Goal: Check status: Check status

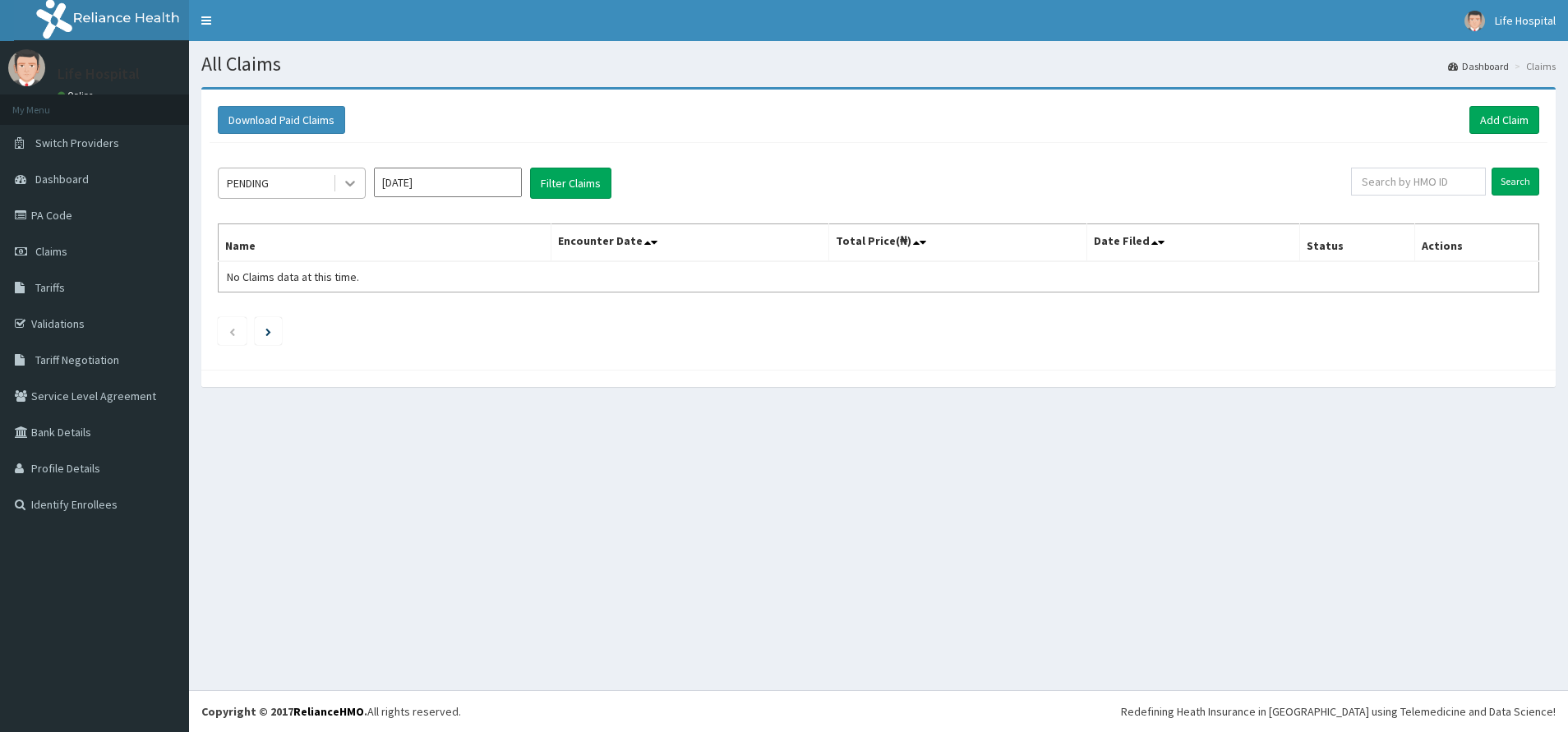
click at [349, 192] on icon at bounding box center [350, 183] width 16 height 16
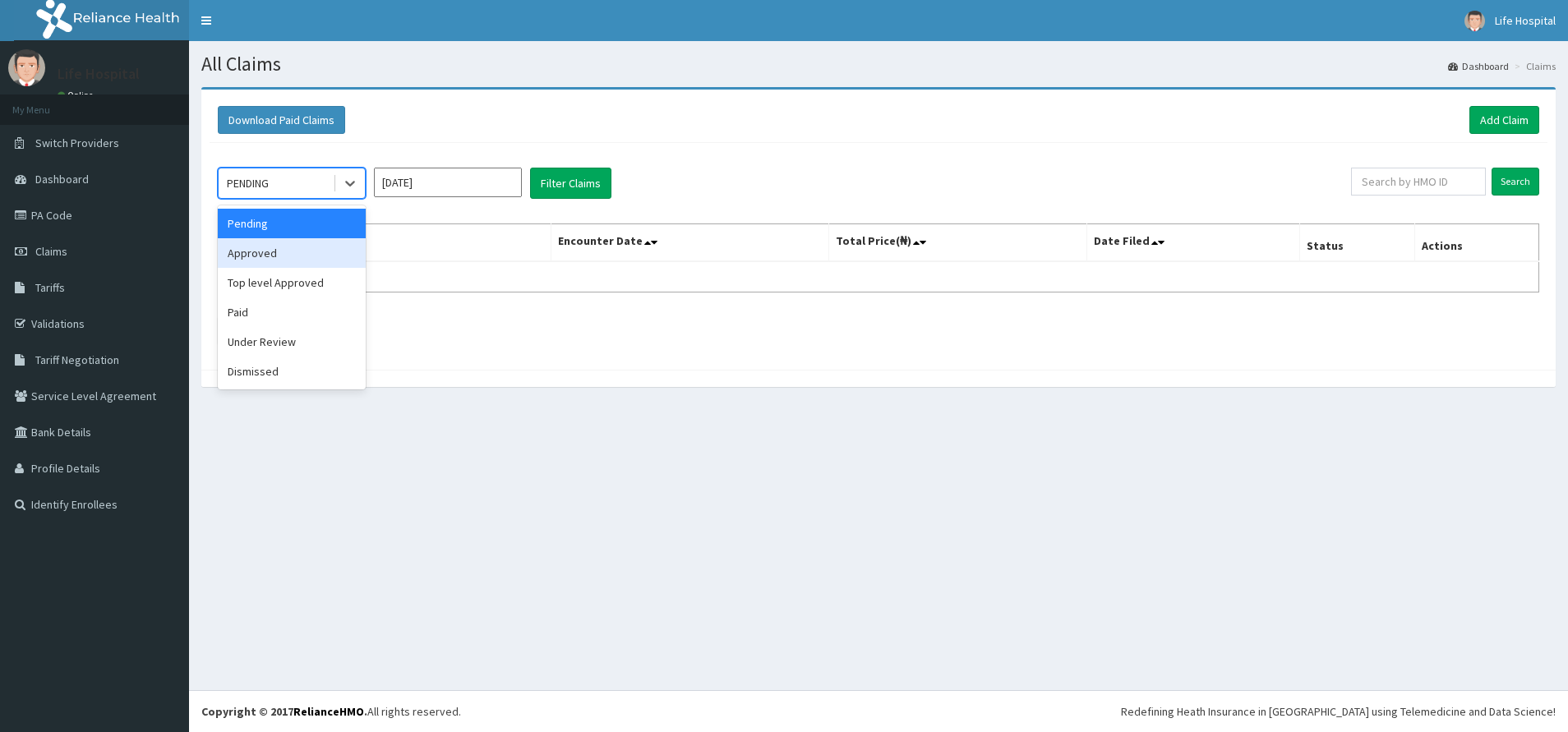
click at [303, 254] on div "Approved" at bounding box center [291, 252] width 148 height 30
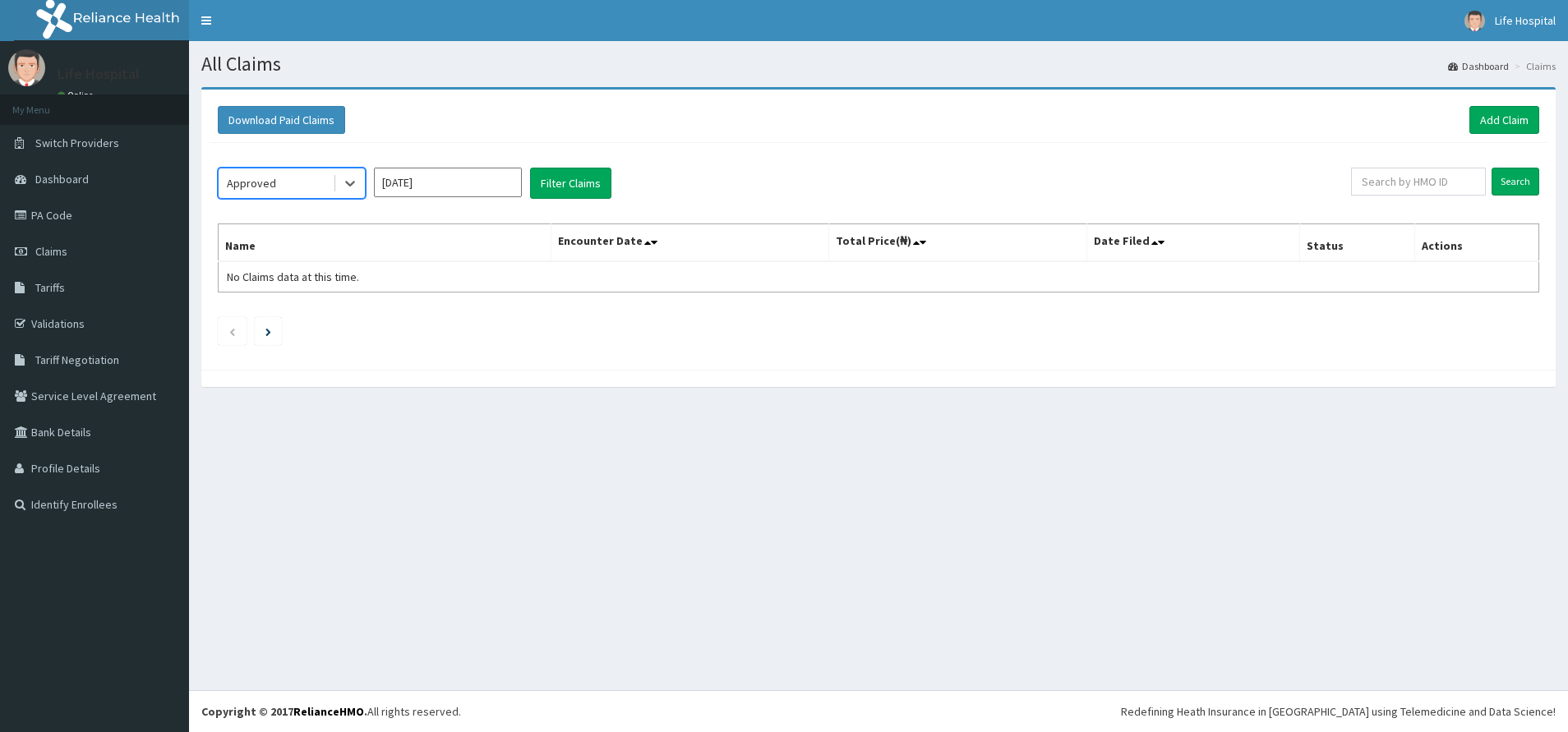
click at [428, 185] on input "[DATE]" at bounding box center [448, 183] width 148 height 30
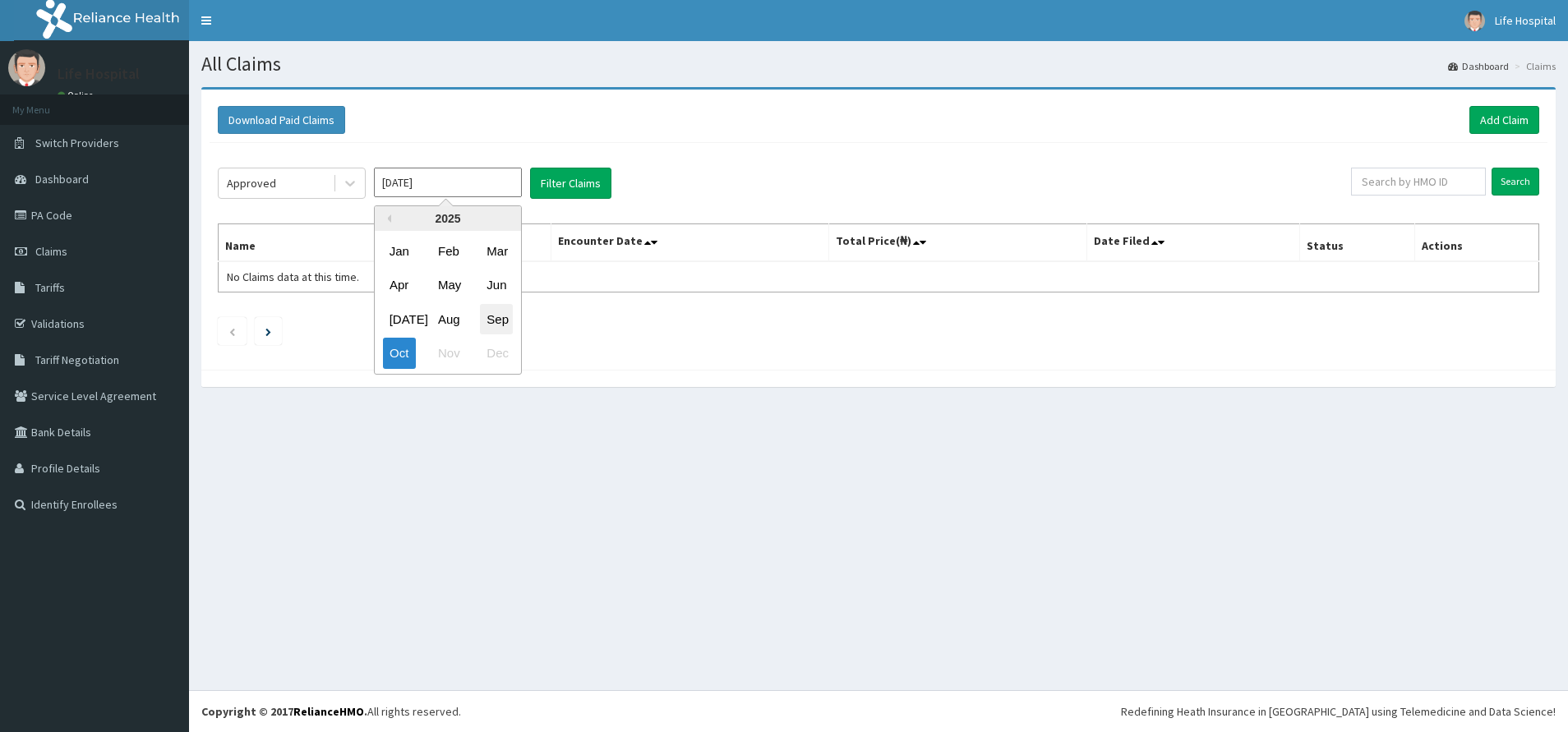
click at [493, 320] on div "Sep" at bounding box center [496, 319] width 33 height 30
type input "[DATE]"
click at [557, 173] on button "Filter Claims" at bounding box center [571, 183] width 82 height 31
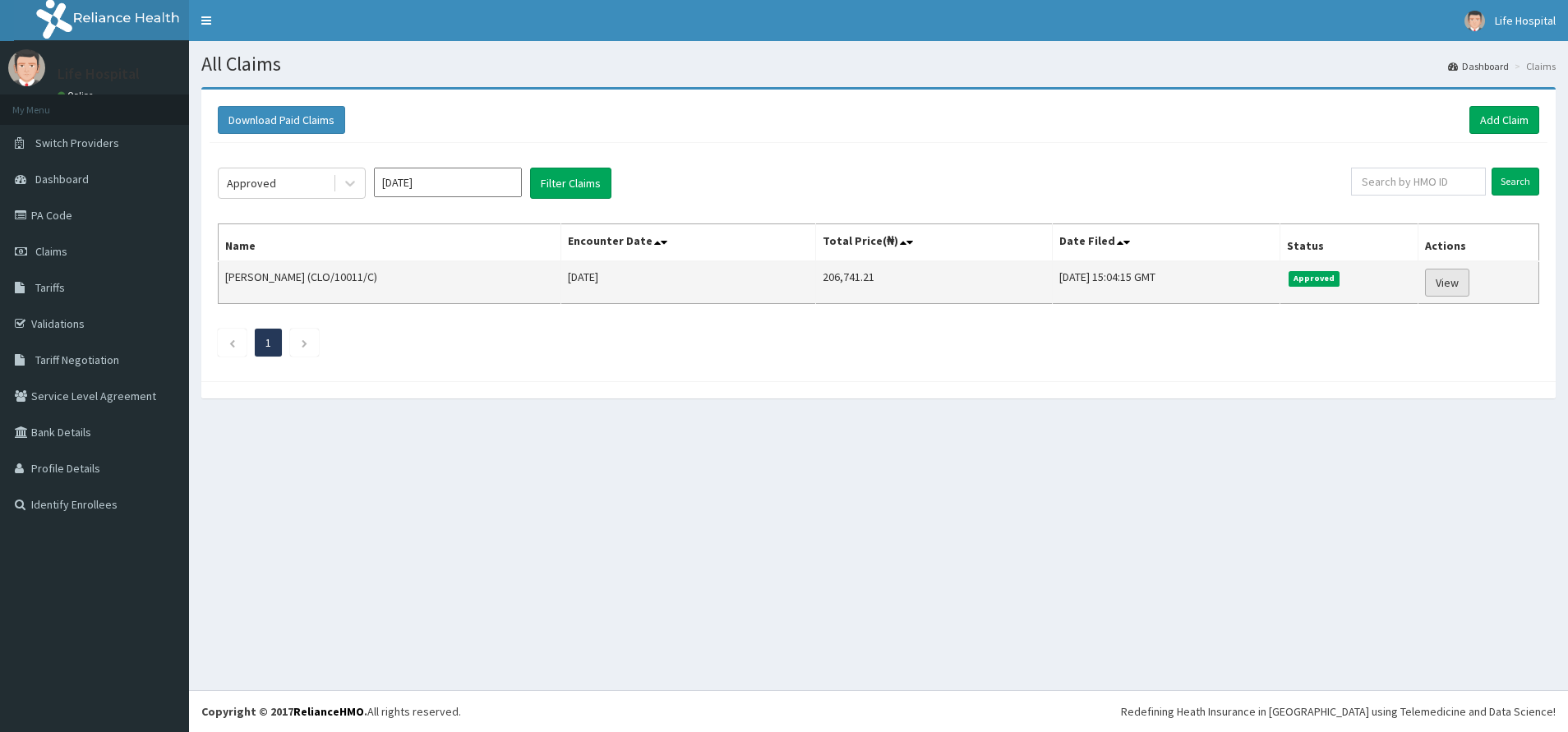
click at [1459, 286] on link "View" at bounding box center [1446, 282] width 44 height 28
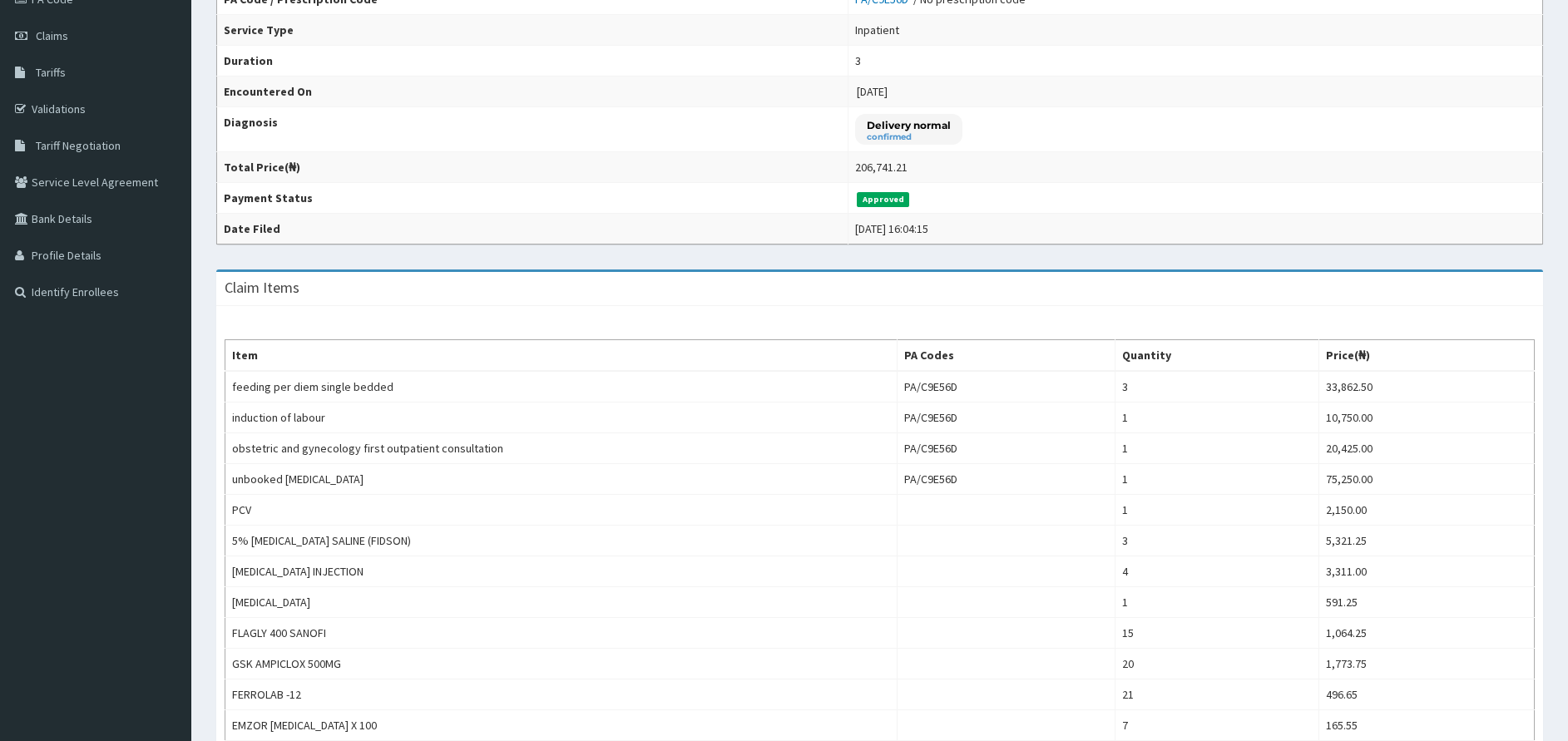
scroll to position [336, 0]
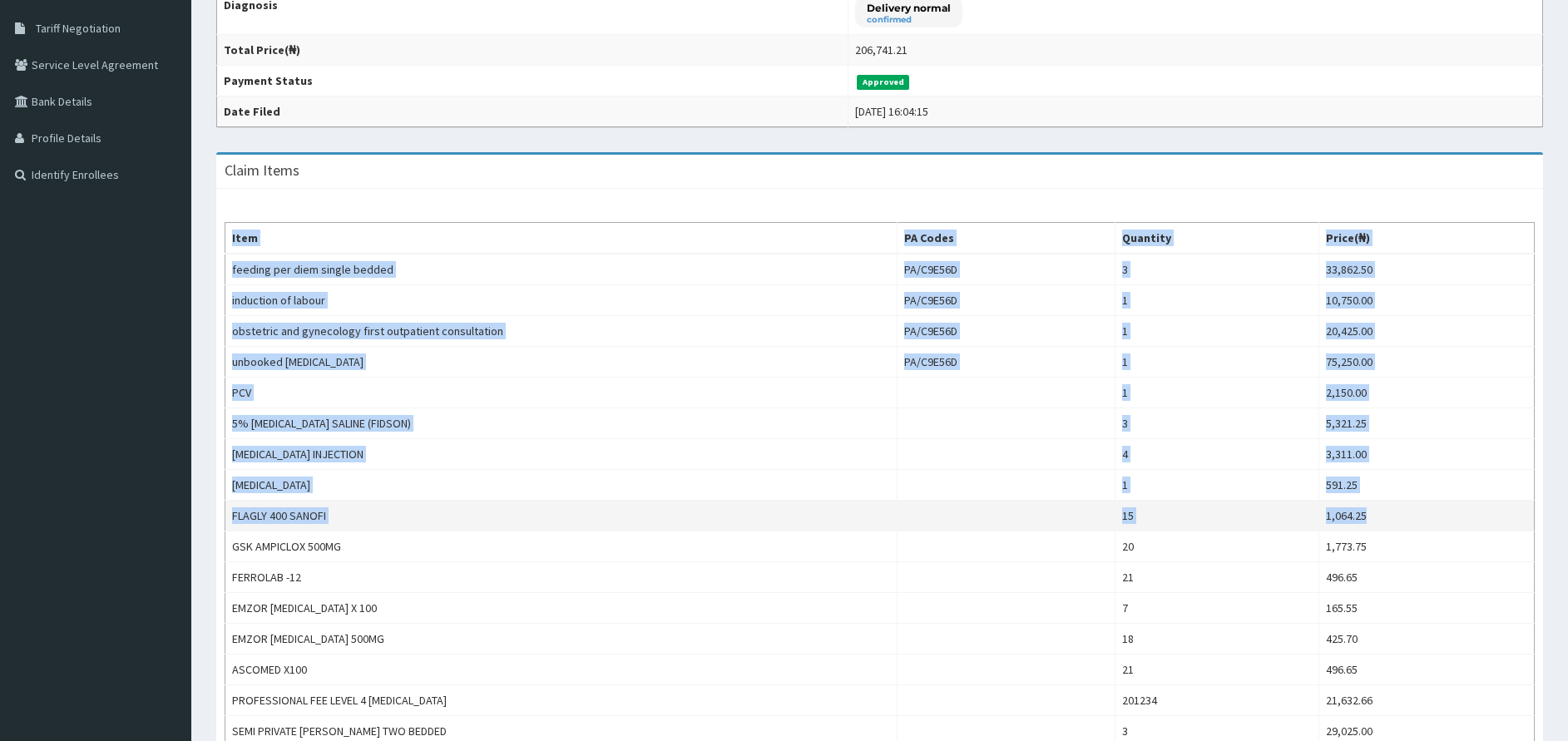
drag, startPoint x: 1550, startPoint y: 370, endPoint x: 1531, endPoint y: 507, distance: 138.3
click at [1531, 507] on div "Claim Items Item PA Codes Quantity Price(₦) feeding per diem single bedded PA/C…" at bounding box center [880, 497] width 1351 height 690
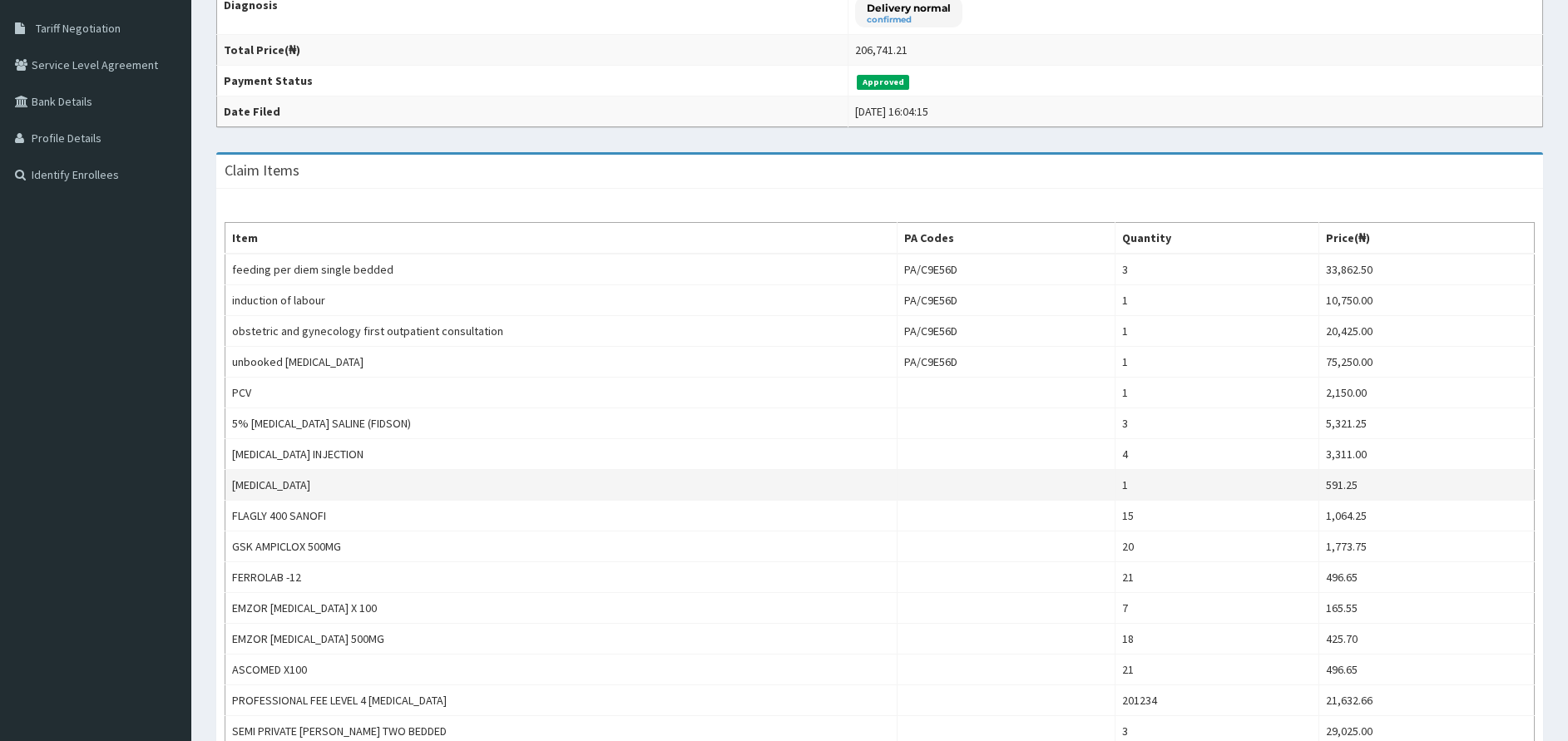
drag, startPoint x: 1531, startPoint y: 507, endPoint x: 1456, endPoint y: 472, distance: 82.8
click at [1456, 472] on td "591.25" at bounding box center [1426, 484] width 215 height 30
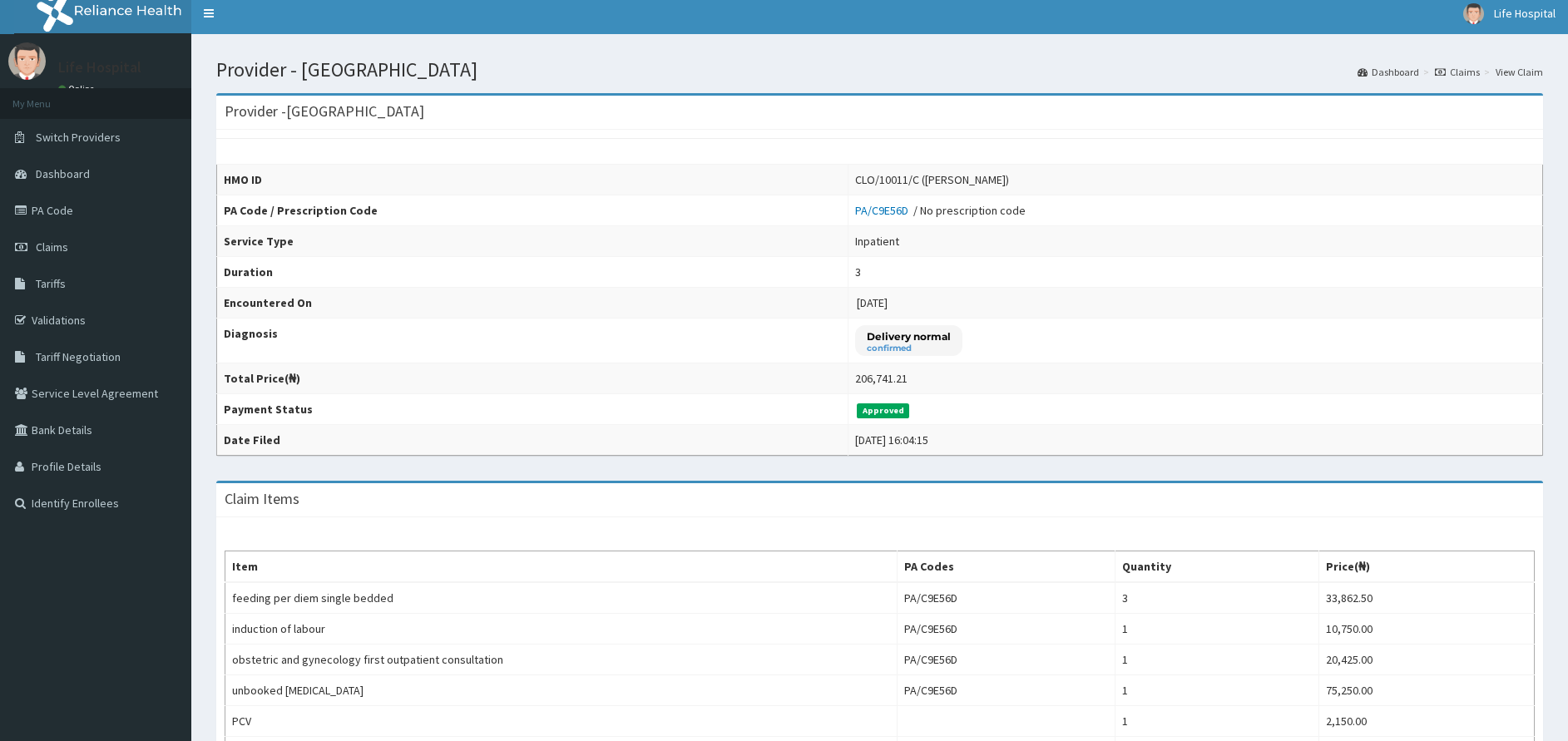
scroll to position [0, 0]
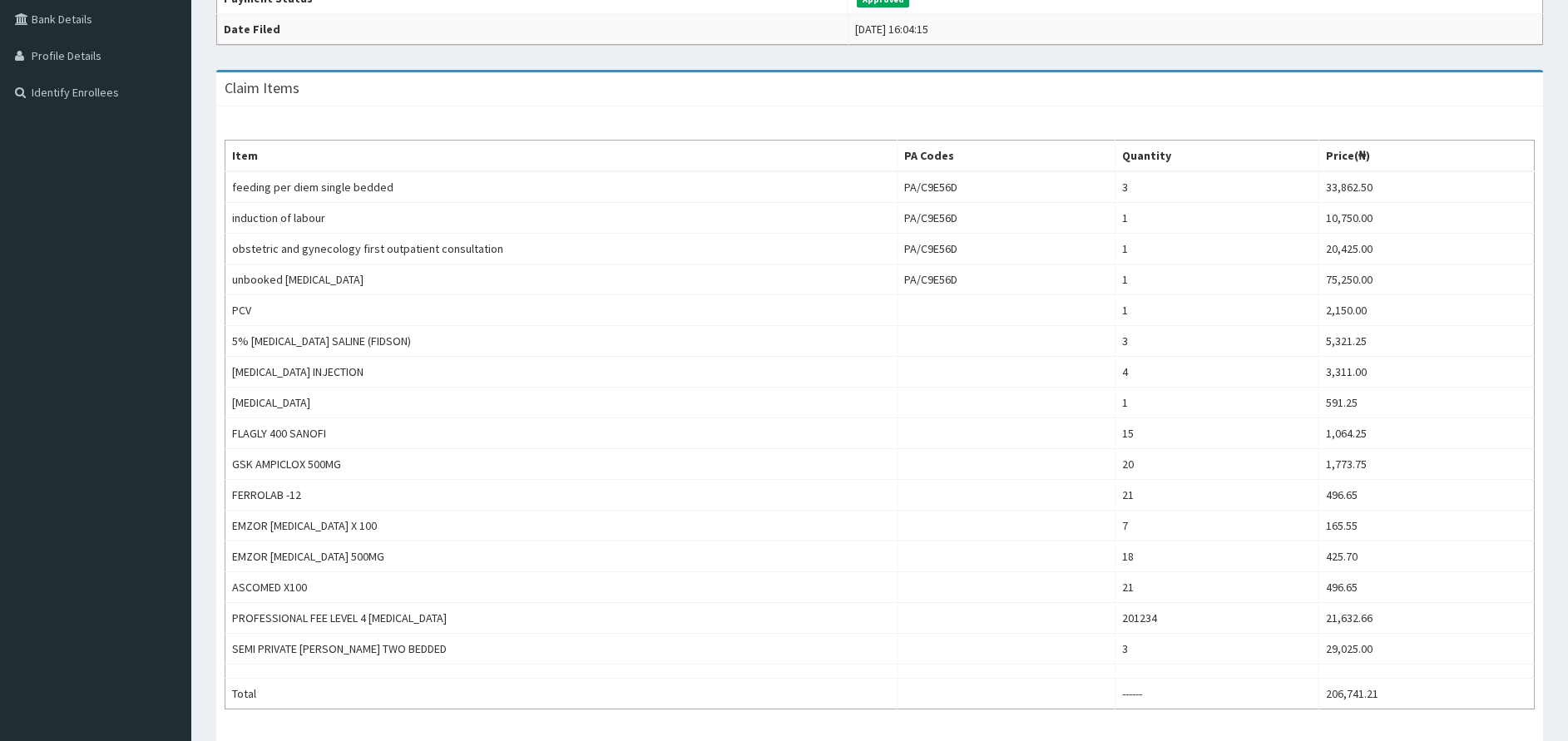
scroll to position [416, 0]
click at [1564, 284] on div "Provider - Life Gate Hospital HMO ID CLO/10011/C (Rofiah Maruf) PA Code / Presc…" at bounding box center [880, 408] width 1377 height 1474
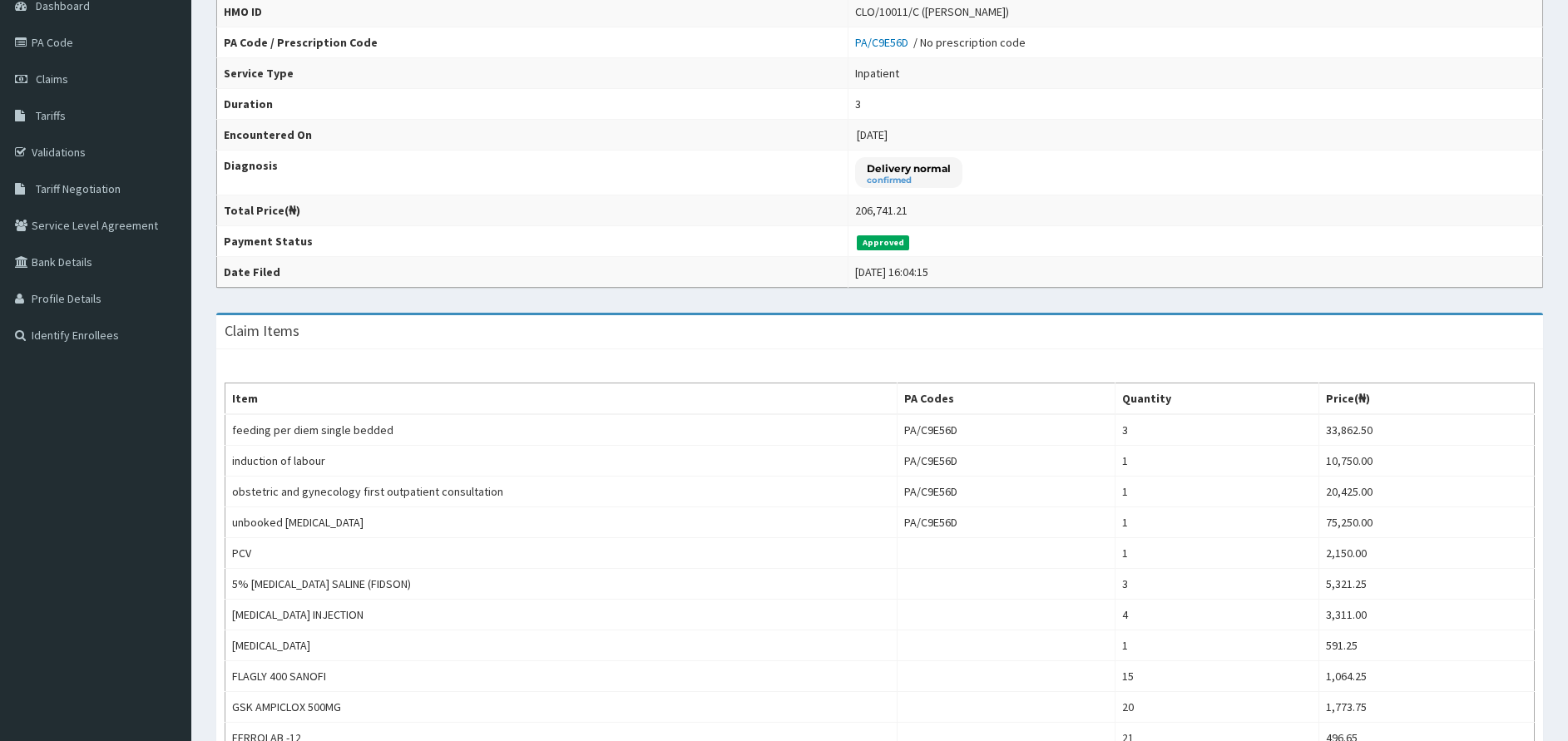
scroll to position [0, 0]
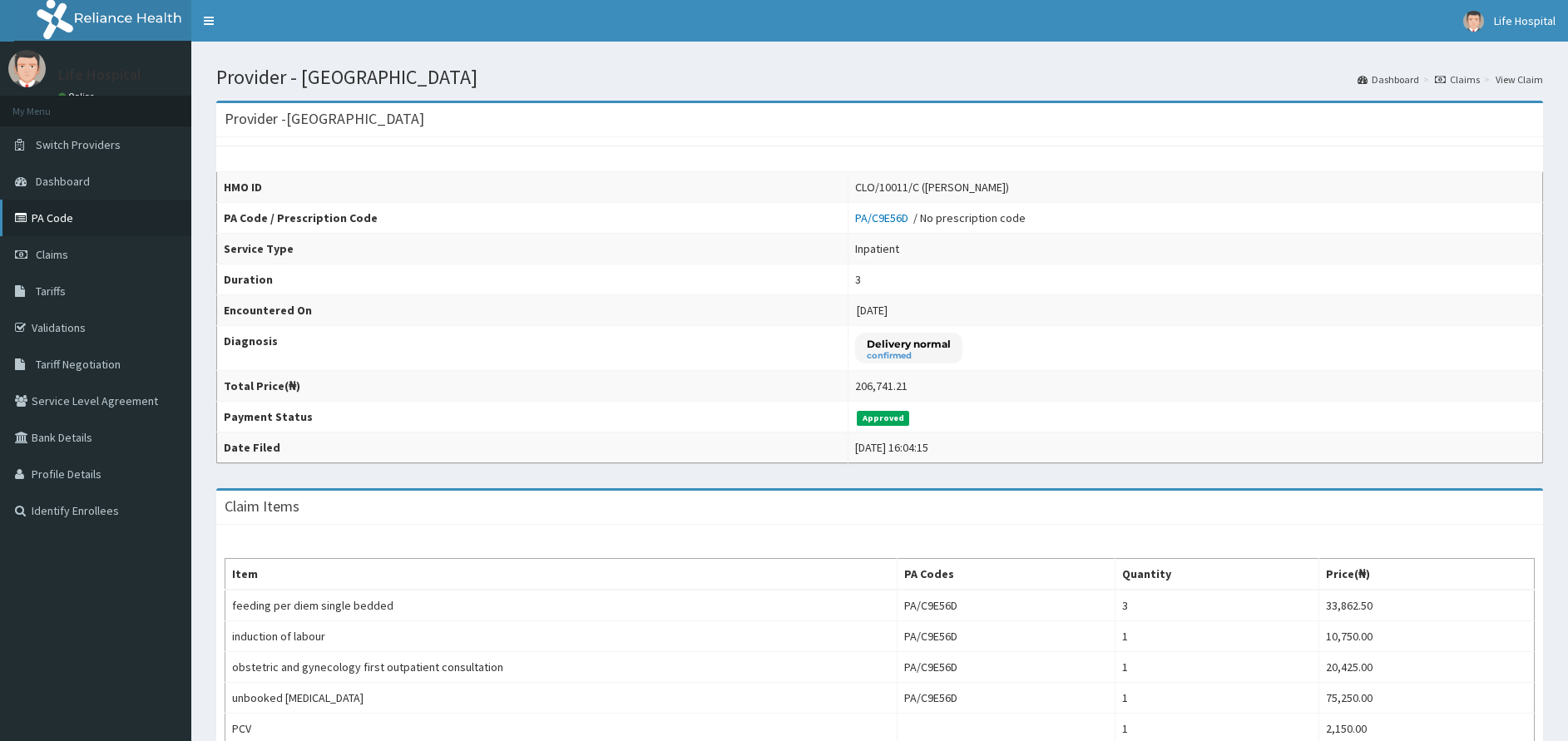
click at [38, 215] on link "PA Code" at bounding box center [96, 218] width 191 height 37
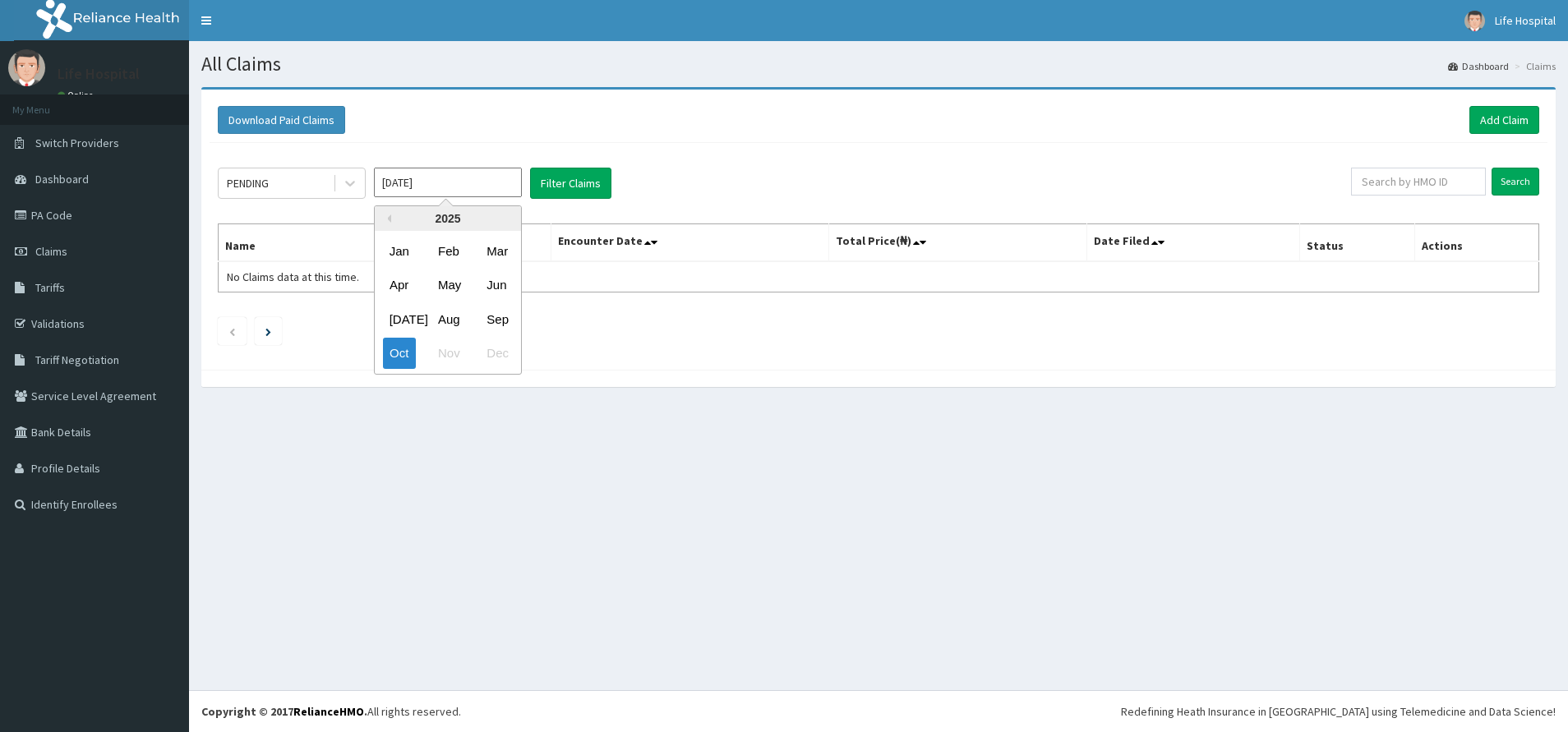
click at [498, 185] on input "Oct 2025" at bounding box center [448, 183] width 148 height 30
click at [489, 332] on div "Sep" at bounding box center [496, 319] width 33 height 30
type input "Sep 2025"
click at [577, 184] on button "Filter Claims" at bounding box center [571, 183] width 82 height 31
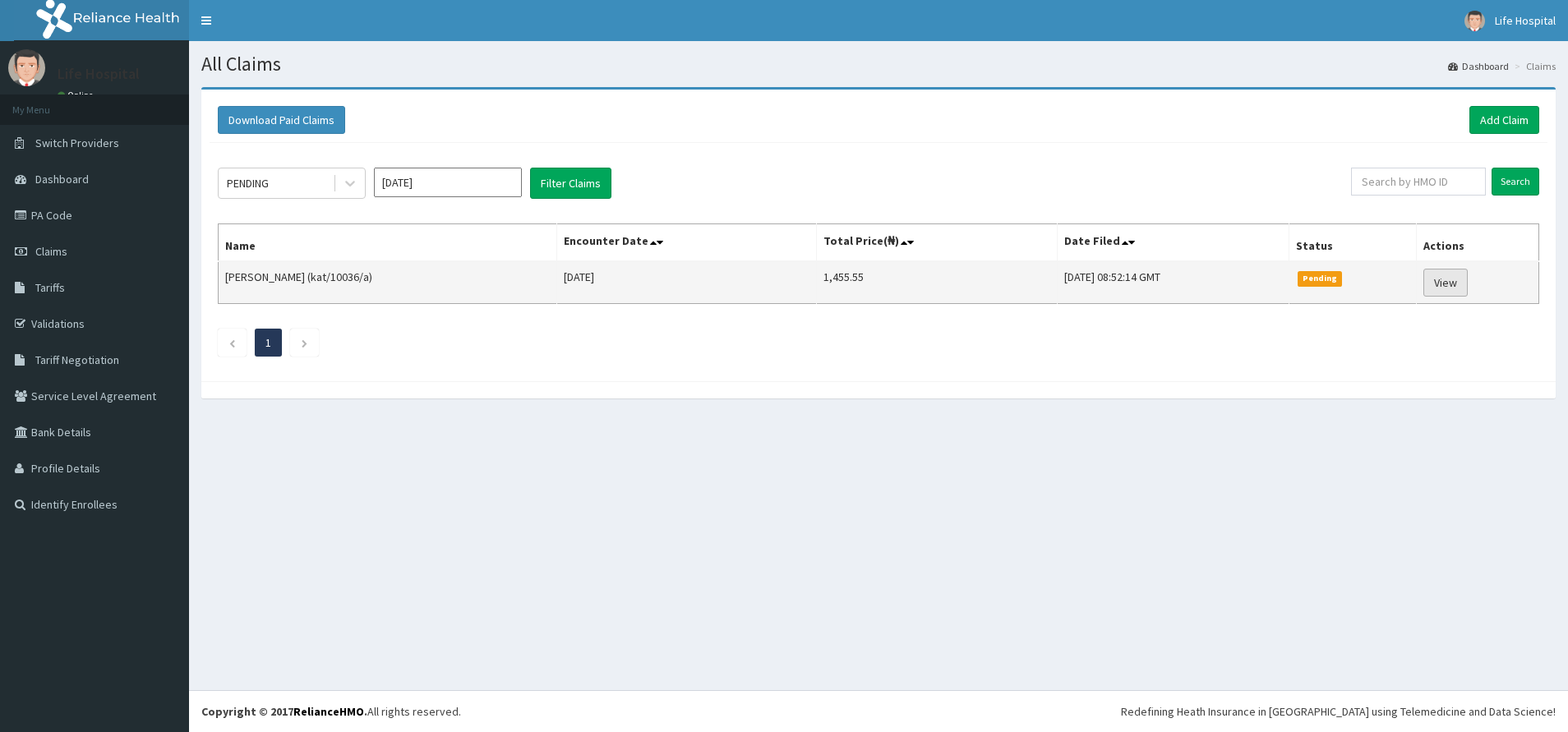
click at [1448, 283] on link "View" at bounding box center [1445, 282] width 44 height 28
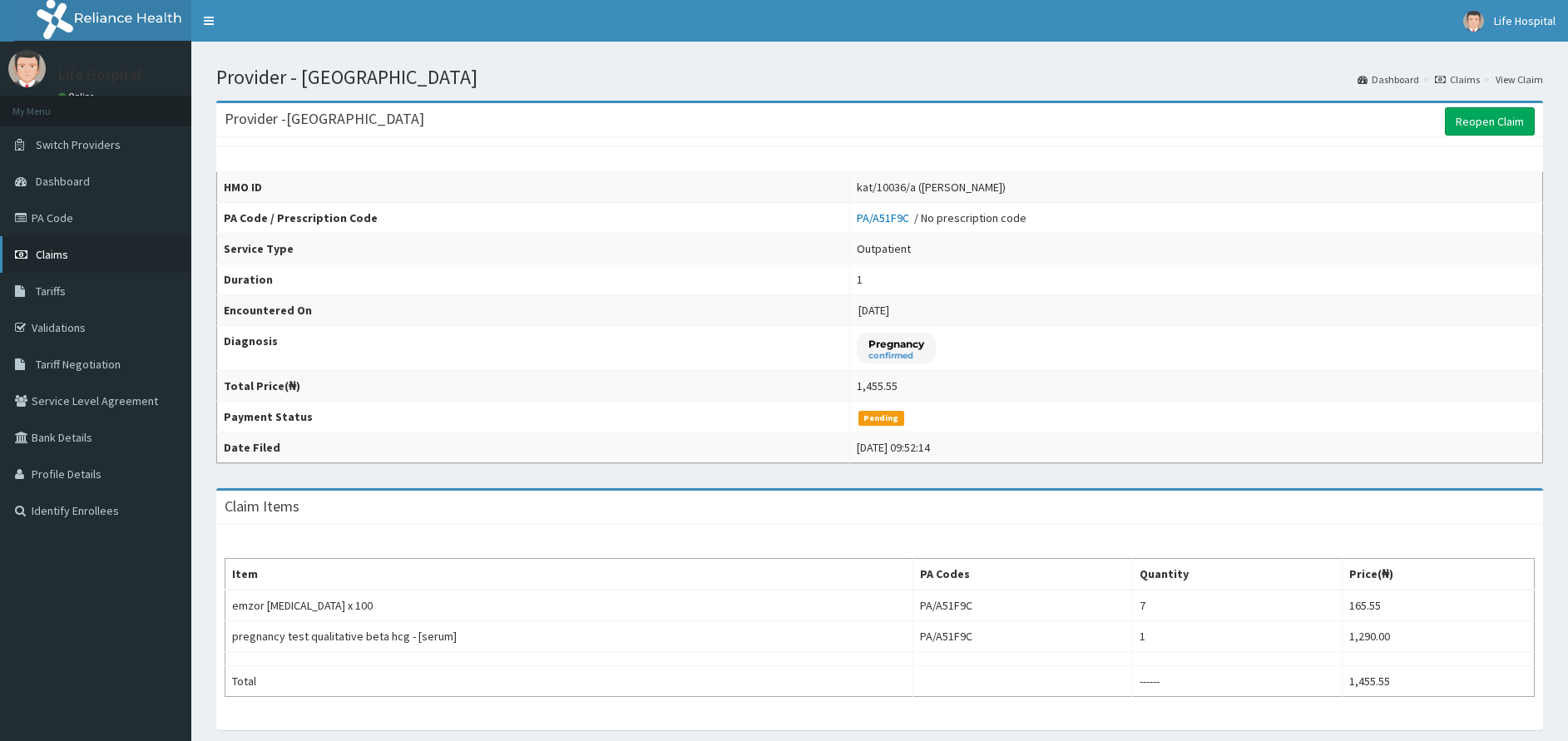
click at [82, 252] on link "Claims" at bounding box center [96, 255] width 191 height 37
